Goal: Check status: Check status

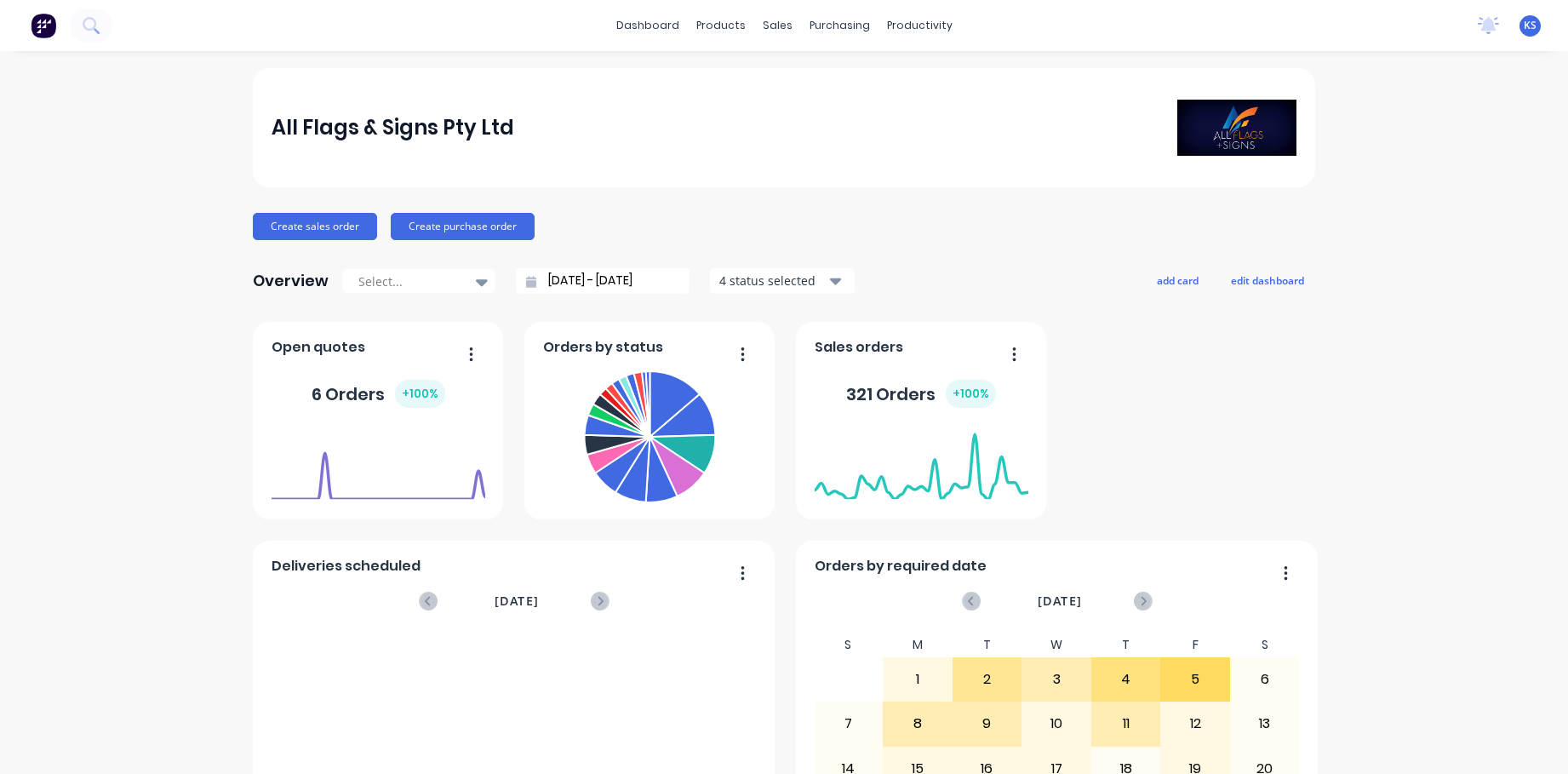
click at [87, 16] on button at bounding box center [91, 25] width 43 height 34
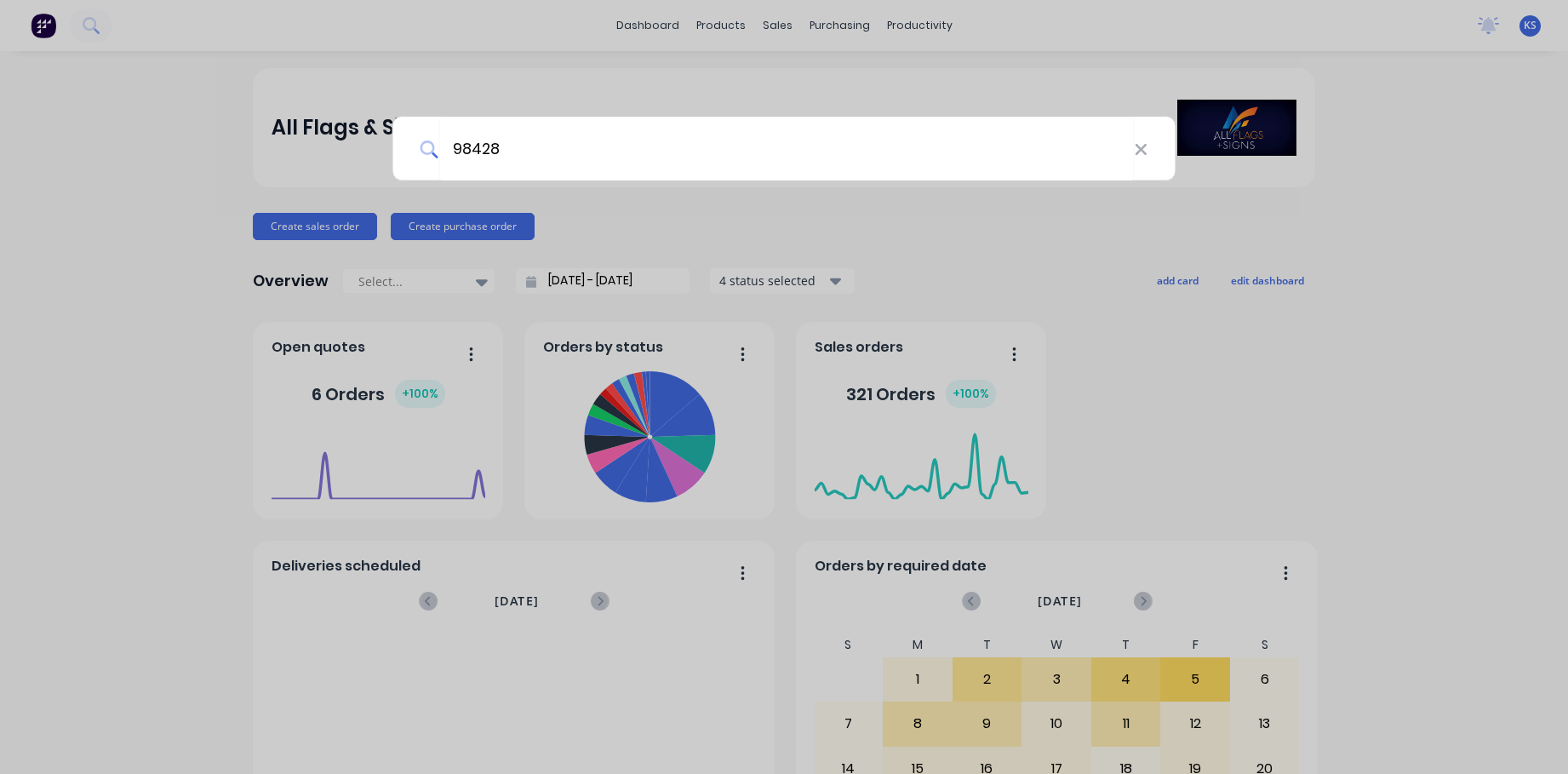
type input "98428"
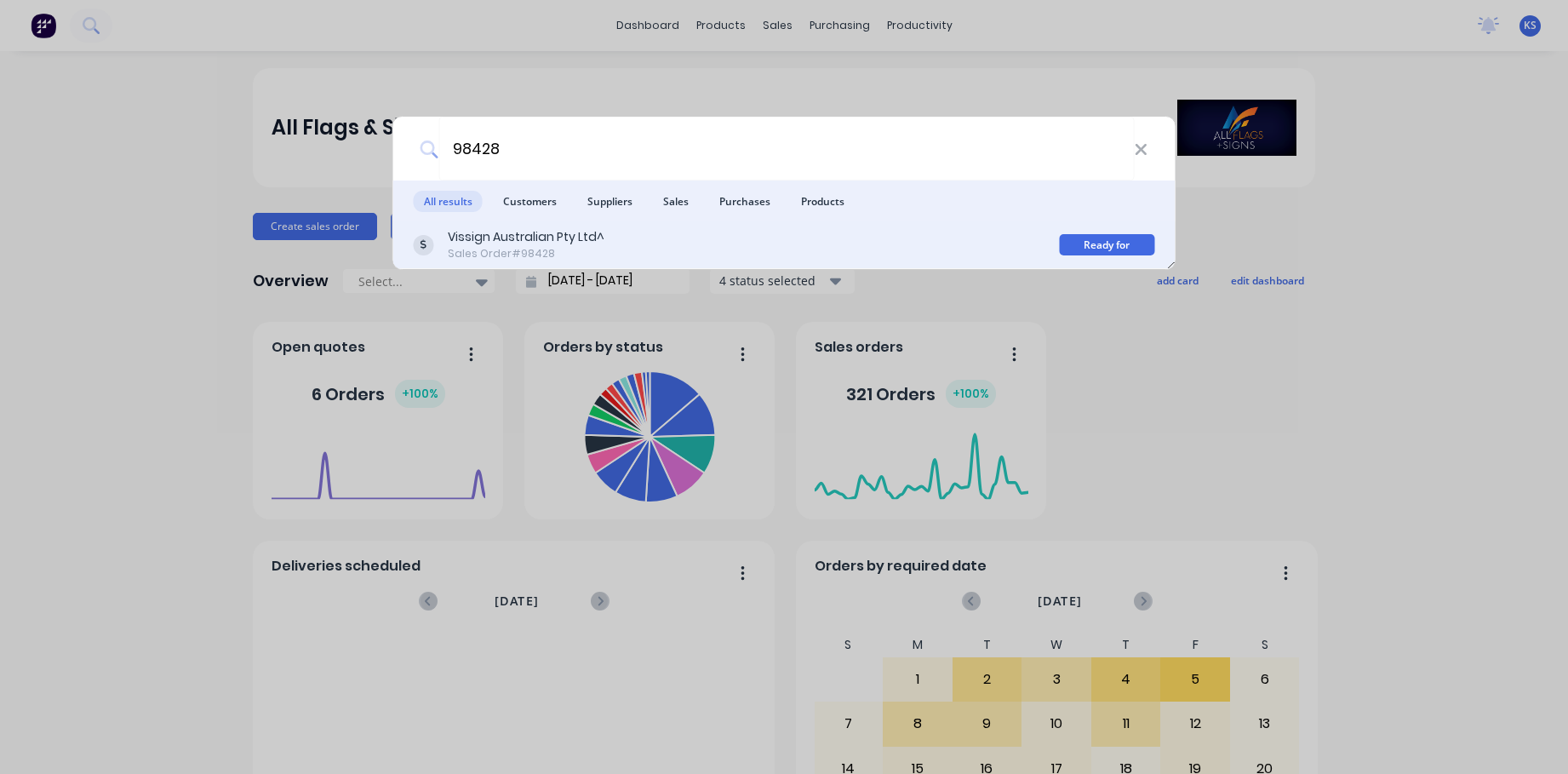
click at [462, 249] on div "Sales Order #98428" at bounding box center [526, 254] width 157 height 15
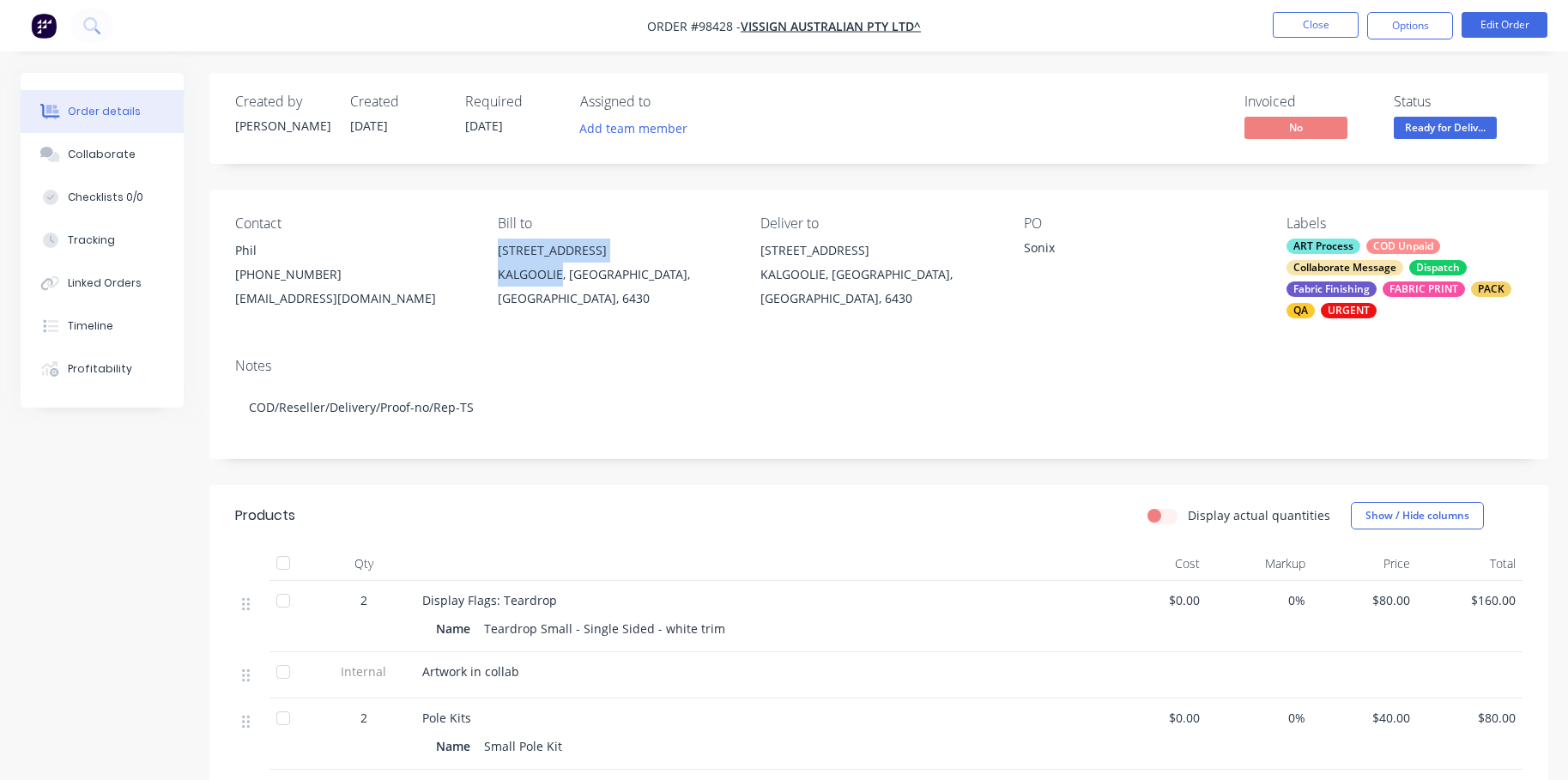
drag, startPoint x: 498, startPoint y: 246, endPoint x: 561, endPoint y: 280, distance: 71.6
click at [561, 280] on div "[STREET_ADDRESS]" at bounding box center [615, 274] width 235 height 72
copy div "[STREET_ADDRESS]"
click at [494, 356] on div "Notes COD/Reseller/Delivery/Proof-no/Rep-TS" at bounding box center [880, 402] width 1340 height 115
click at [93, 160] on div "Collaborate" at bounding box center [101, 154] width 67 height 16
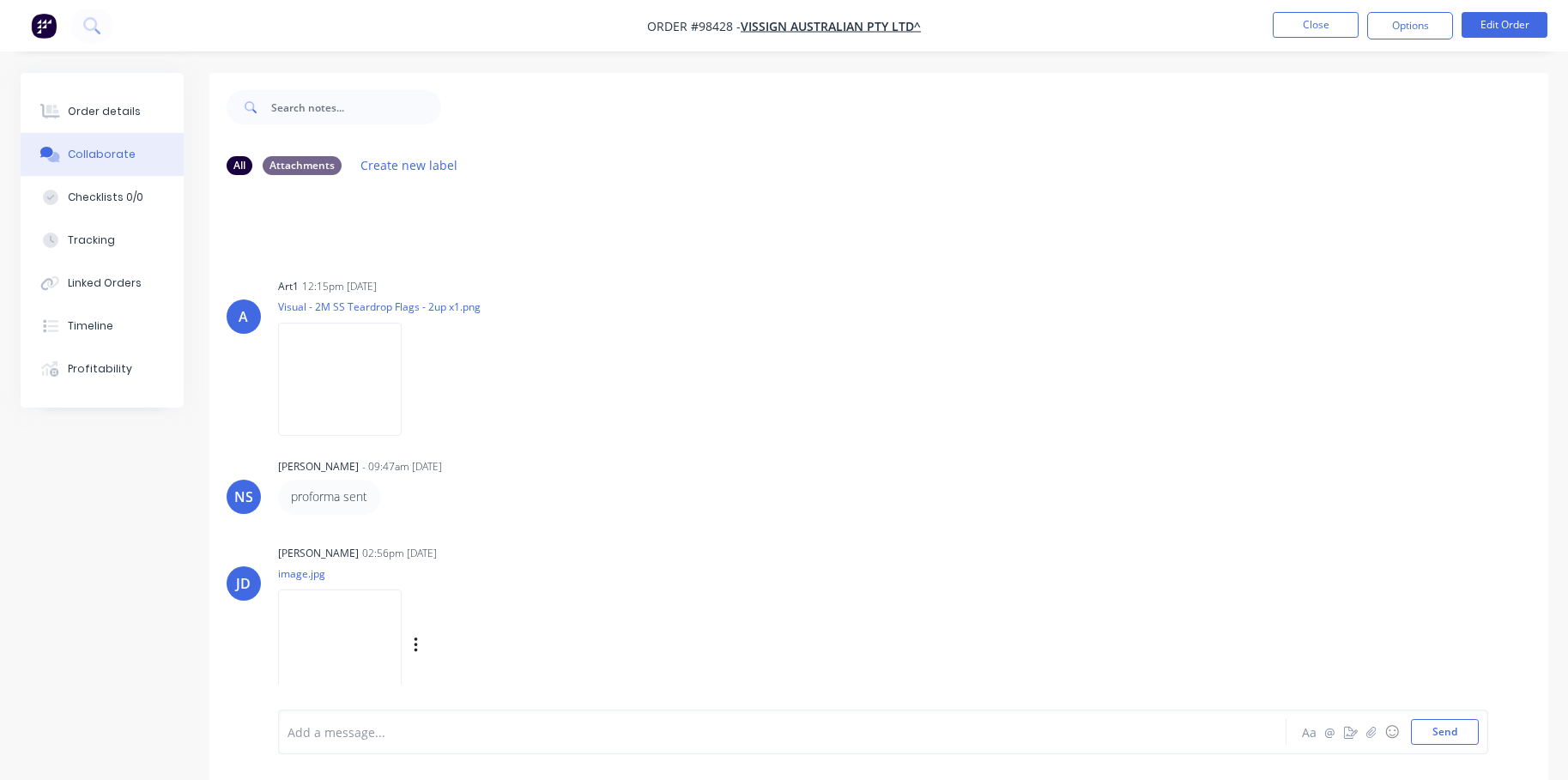
scroll to position [121, 0]
click at [122, 108] on div "Order details" at bounding box center [103, 111] width 73 height 16
